Goal: Find specific page/section: Find specific page/section

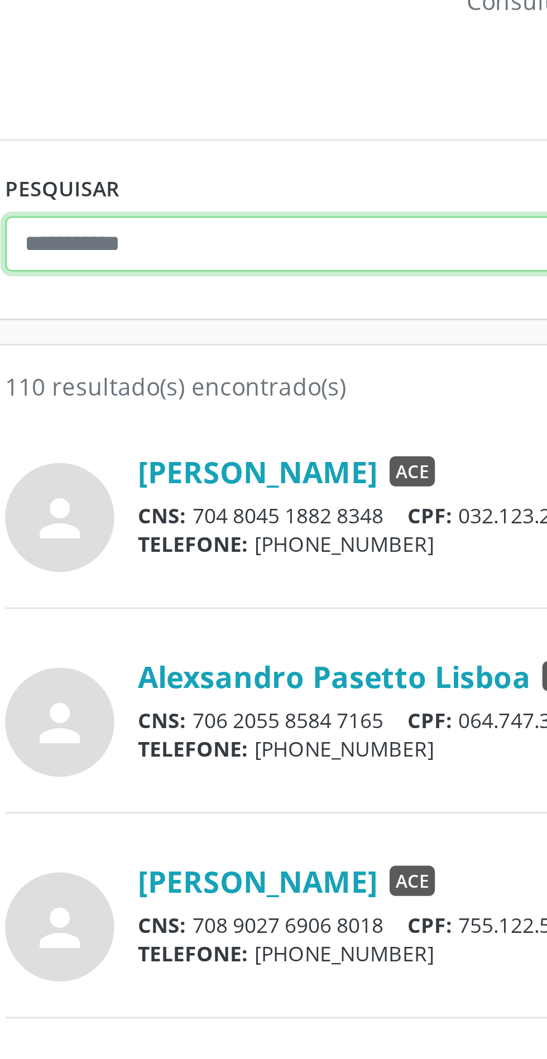
click at [68, 200] on input "text" at bounding box center [143, 199] width 254 height 19
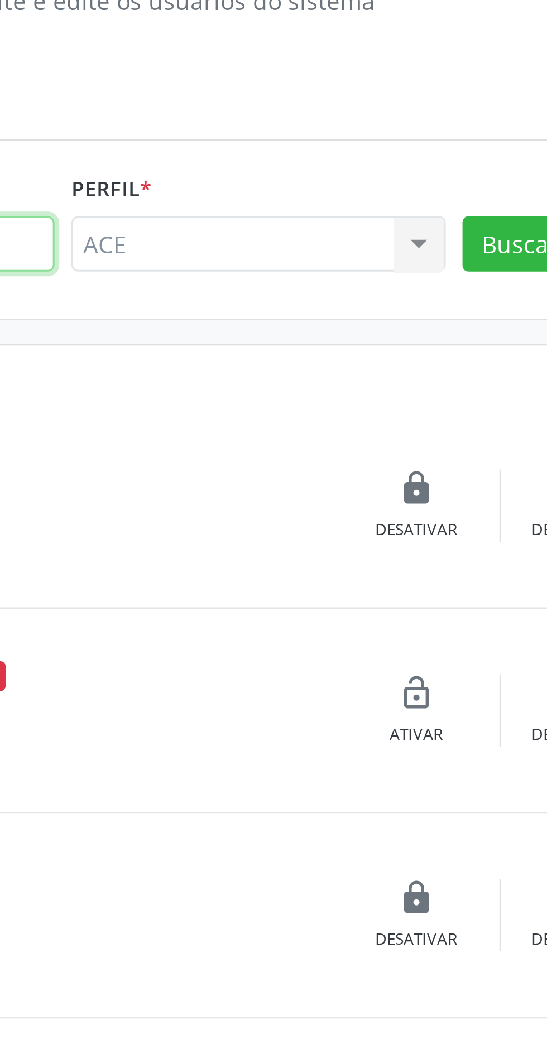
type input "*****"
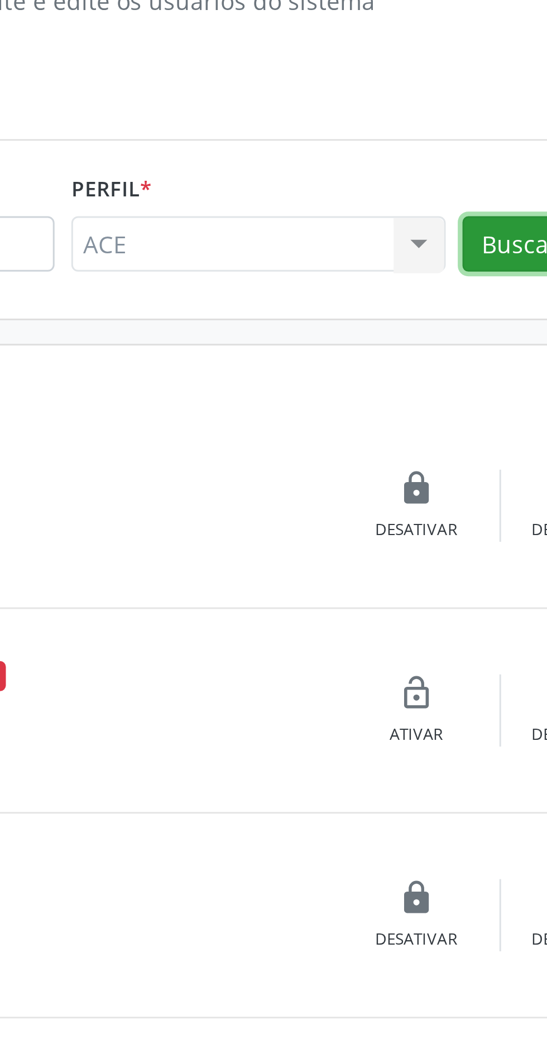
click at [423, 196] on button "Buscar" at bounding box center [425, 199] width 38 height 19
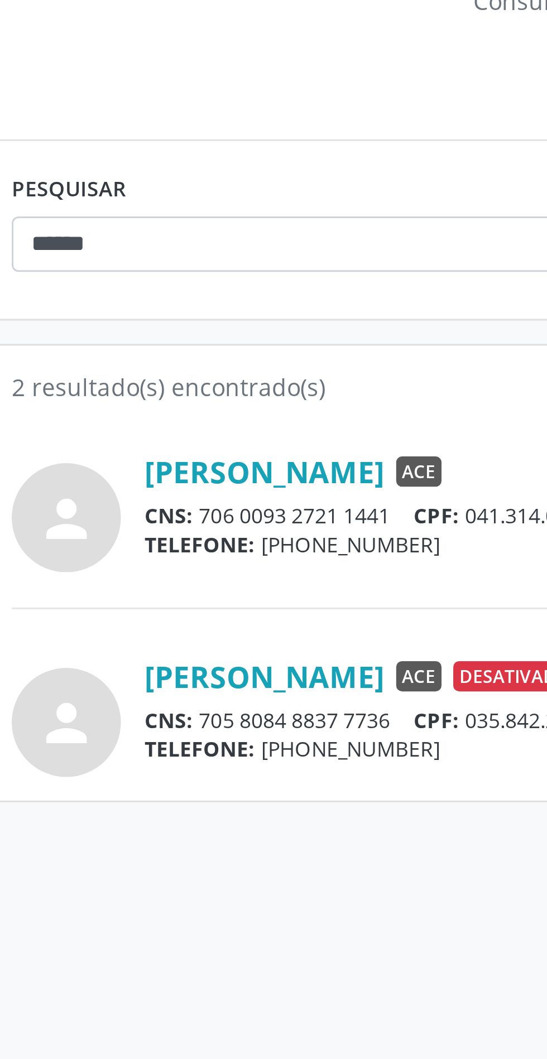
click at [102, 276] on link "[PERSON_NAME]" at bounding box center [100, 274] width 80 height 12
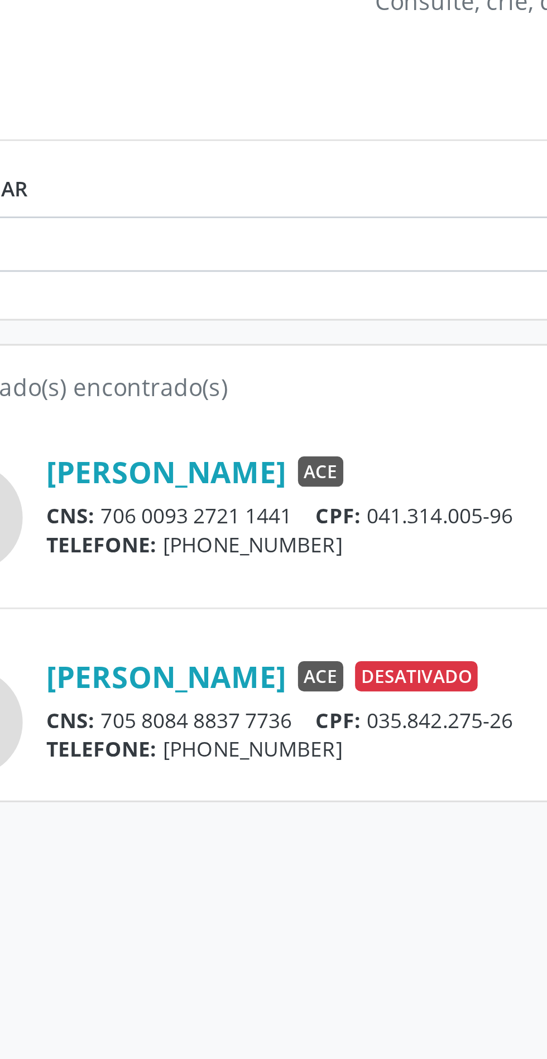
click at [122, 278] on link "[PERSON_NAME]" at bounding box center [100, 274] width 80 height 12
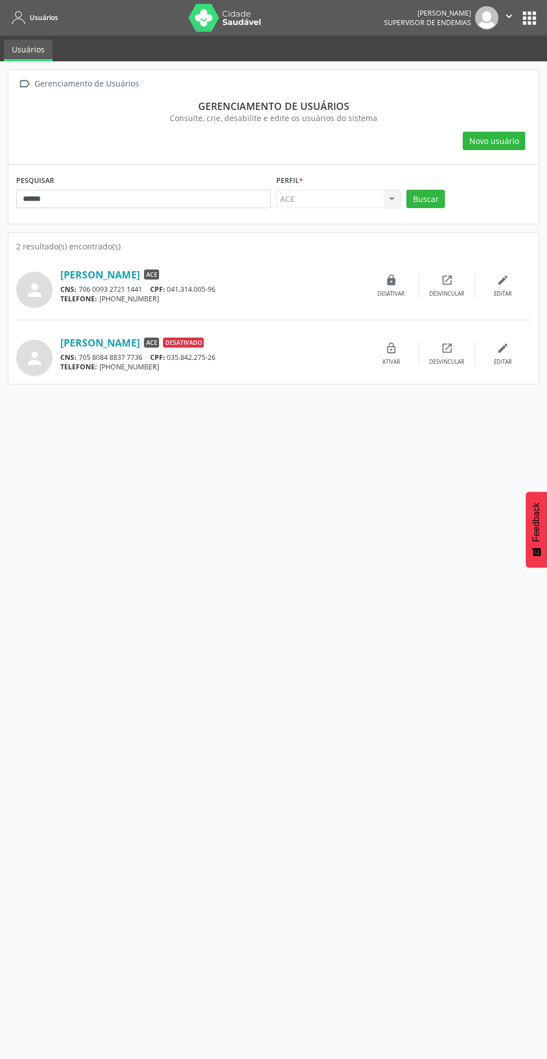
click at [120, 277] on link "[PERSON_NAME]" at bounding box center [100, 274] width 80 height 12
